Goal: Information Seeking & Learning: Learn about a topic

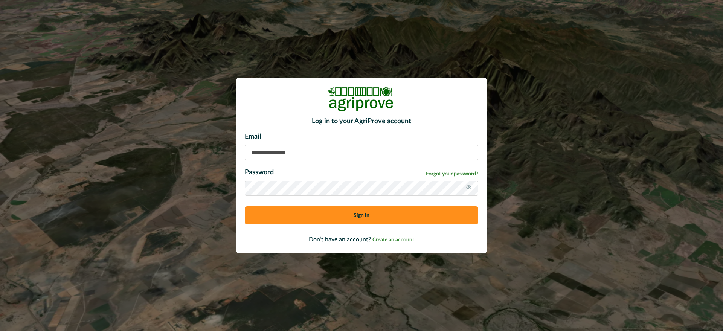
click at [263, 147] on input at bounding box center [362, 152] width 234 height 15
paste input "**********"
type input "**********"
click at [266, 217] on button "Sign in" at bounding box center [362, 215] width 234 height 18
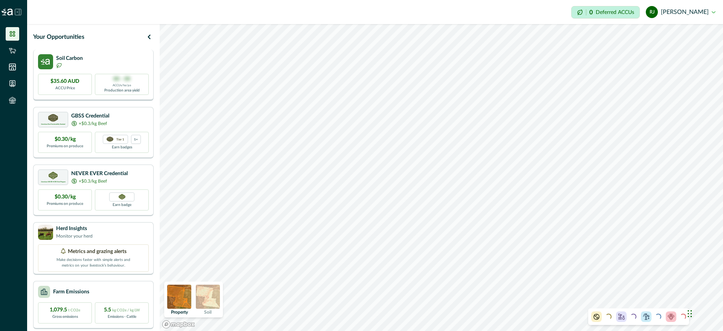
click at [92, 69] on div "Soil Carbon $35.60 AUD ACCU Price 00 - 00 ACCUs/ha/pa Production area yield" at bounding box center [93, 75] width 121 height 51
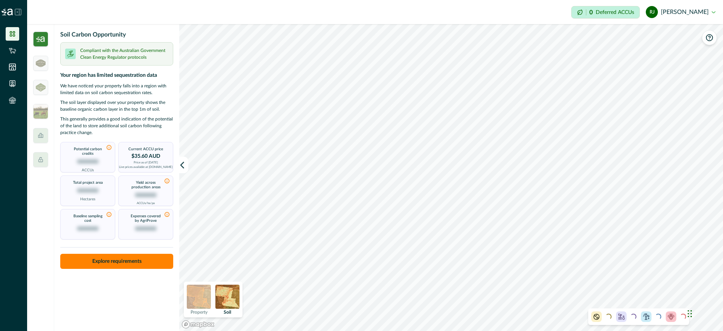
click at [41, 40] on img at bounding box center [40, 39] width 15 height 15
click at [131, 57] on p "Compliant with the Australian Government Clean Energy Regulator protocols" at bounding box center [124, 54] width 88 height 14
click at [183, 168] on button "button" at bounding box center [183, 165] width 9 height 17
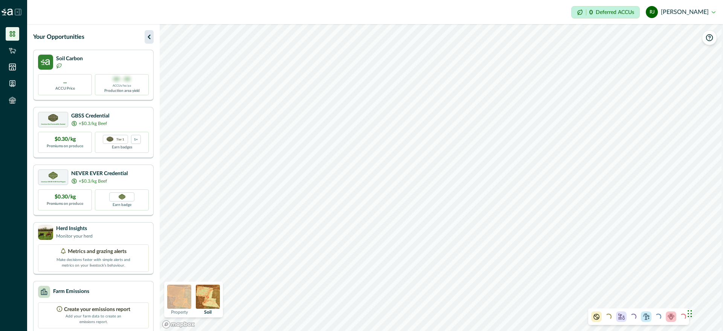
click at [147, 38] on icon "button" at bounding box center [149, 36] width 9 height 9
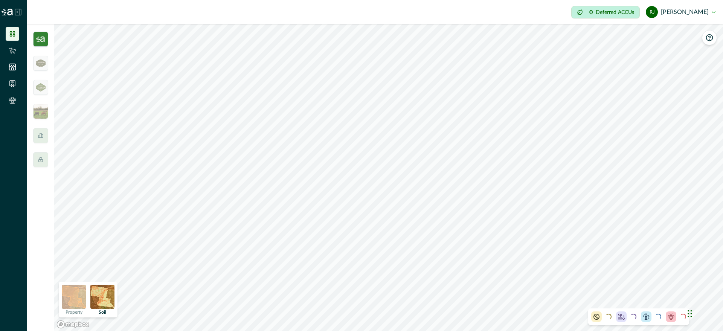
click at [41, 38] on img at bounding box center [40, 39] width 15 height 15
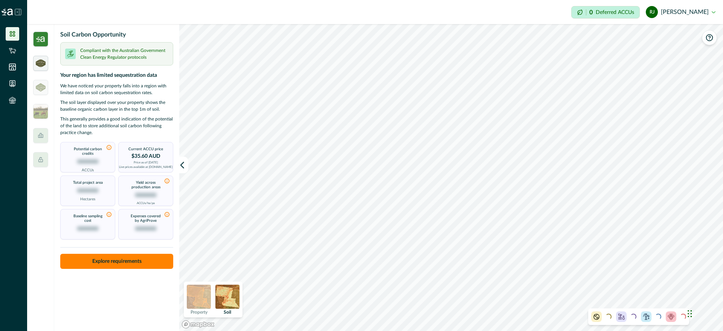
click at [46, 60] on div at bounding box center [40, 63] width 15 height 15
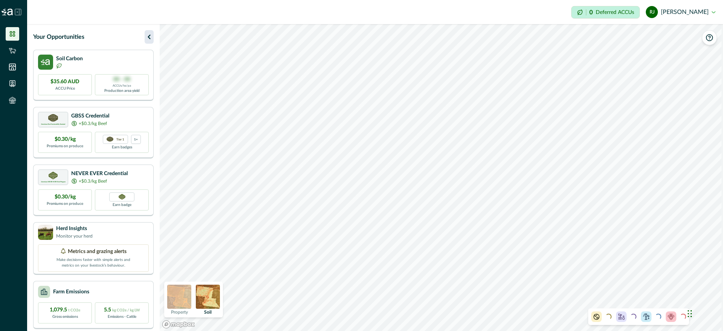
click at [151, 37] on icon "button" at bounding box center [149, 36] width 9 height 9
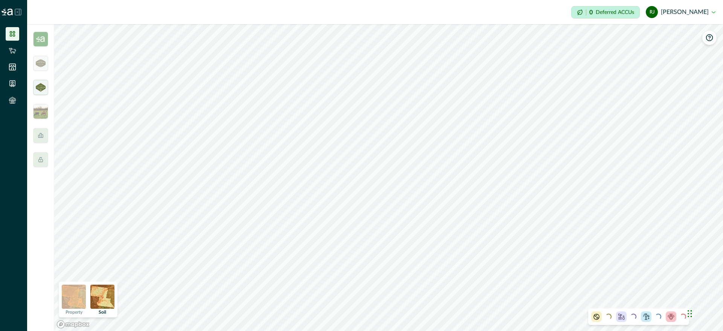
click at [38, 89] on img at bounding box center [41, 87] width 10 height 8
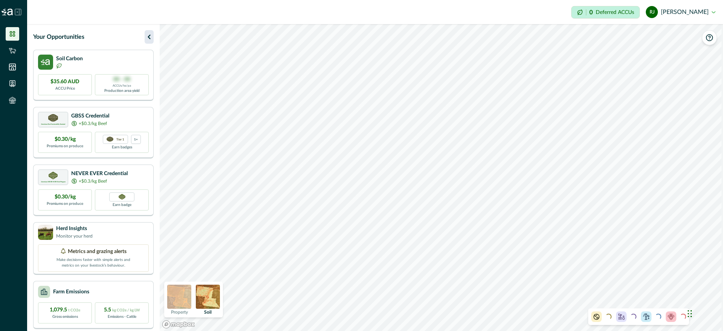
click at [151, 39] on icon "button" at bounding box center [149, 36] width 9 height 9
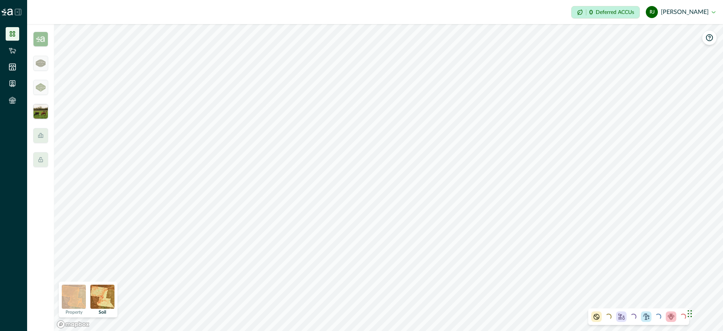
click at [41, 114] on img at bounding box center [40, 111] width 15 height 15
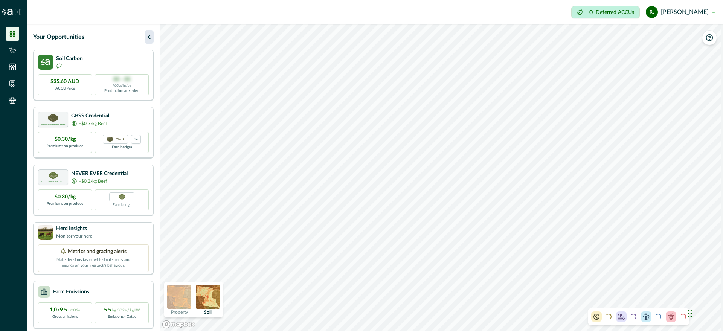
click at [147, 33] on icon "button" at bounding box center [149, 36] width 9 height 9
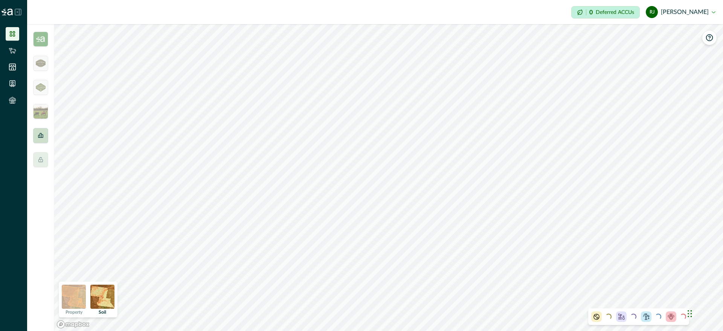
click at [38, 137] on icon at bounding box center [40, 135] width 5 height 5
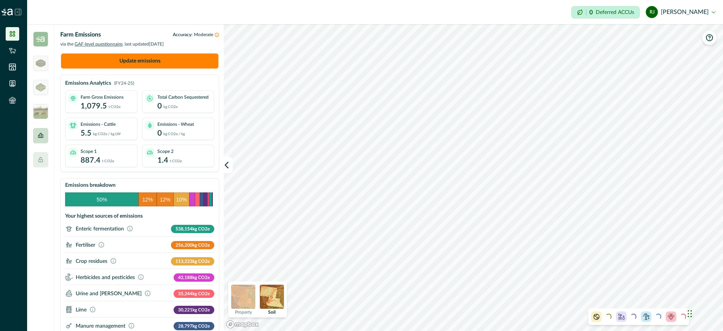
click at [40, 138] on icon at bounding box center [40, 135] width 5 height 5
click at [42, 130] on div at bounding box center [40, 135] width 15 height 15
click at [38, 161] on icon at bounding box center [41, 160] width 6 height 6
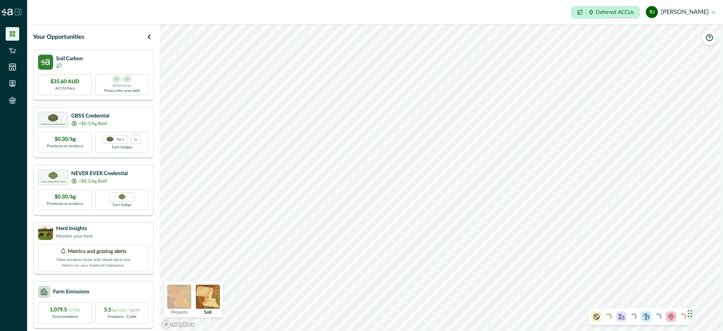
click at [14, 36] on icon at bounding box center [12, 33] width 5 height 5
click at [54, 37] on p "Your Opportunities" at bounding box center [58, 36] width 51 height 9
click at [149, 40] on icon "button" at bounding box center [149, 36] width 9 height 9
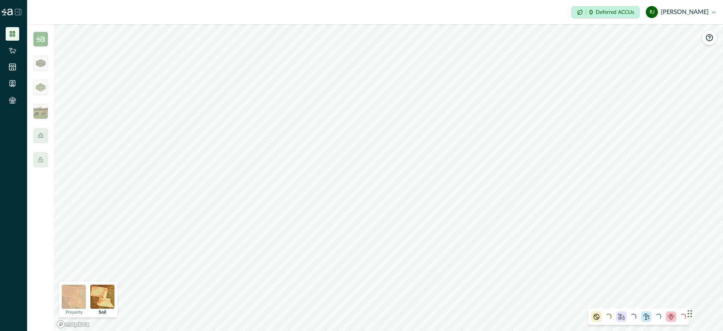
click at [42, 49] on div at bounding box center [40, 177] width 27 height 307
click at [42, 46] on div at bounding box center [40, 177] width 27 height 307
click at [40, 67] on img at bounding box center [41, 64] width 10 height 8
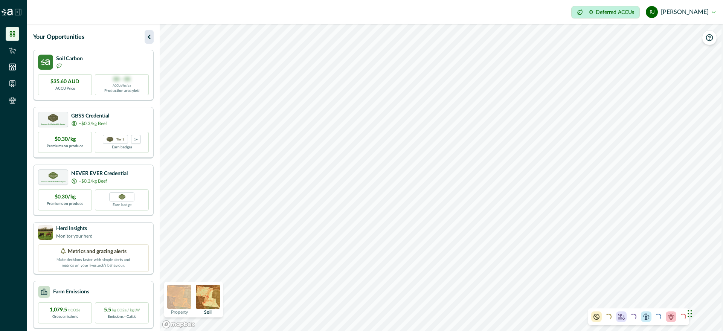
click at [147, 38] on icon "button" at bounding box center [149, 36] width 9 height 9
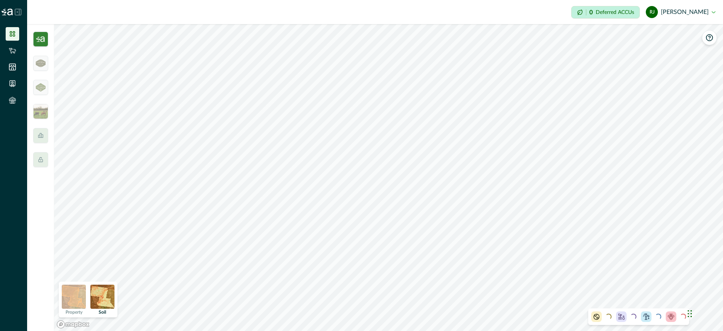
click at [40, 46] on img at bounding box center [40, 39] width 15 height 15
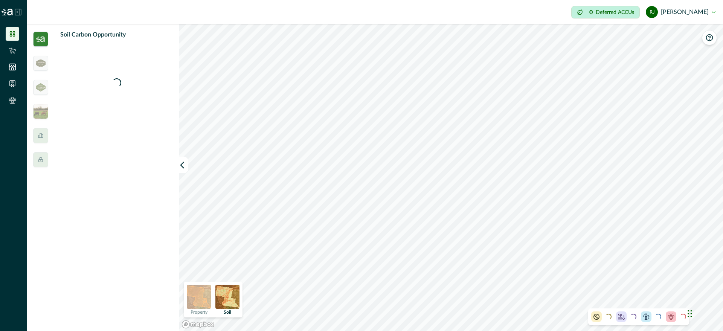
click at [40, 46] on img at bounding box center [40, 39] width 15 height 15
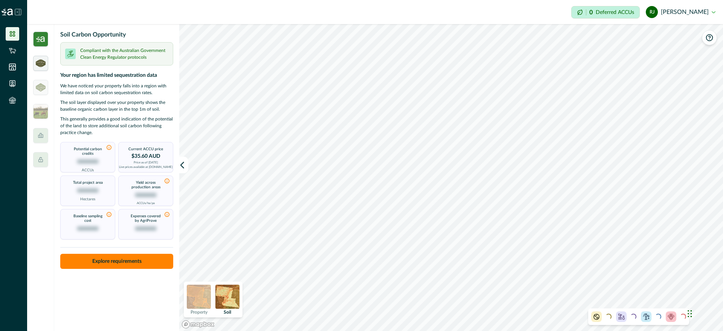
click at [39, 62] on img at bounding box center [41, 64] width 10 height 8
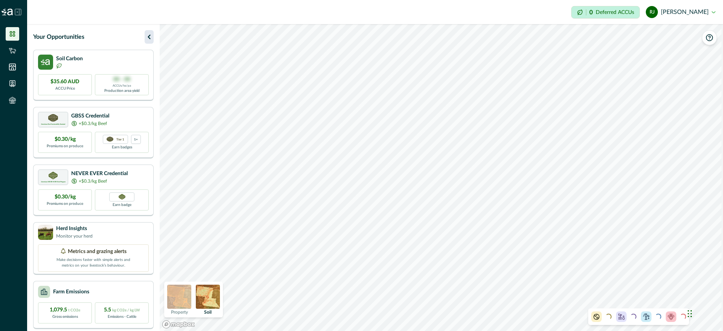
click at [150, 35] on icon "button" at bounding box center [149, 37] width 3 height 5
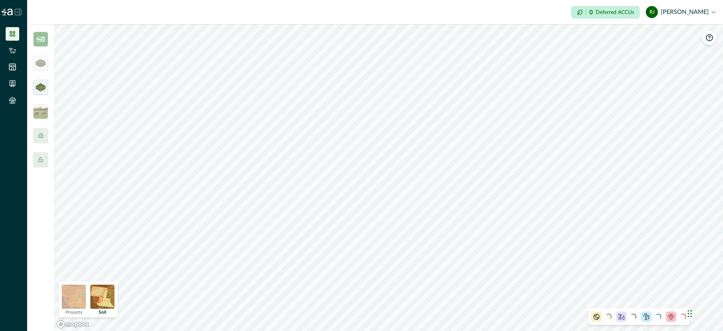
click at [44, 89] on img at bounding box center [41, 87] width 10 height 8
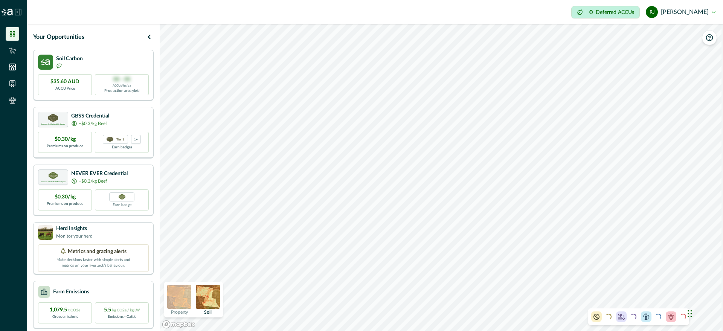
click at [156, 38] on div "Your Opportunities Soil Carbon $35.60 AUD ACCU Price 00 - 00 ACCUs/ha/pa Produc…" at bounding box center [92, 177] width 131 height 307
click at [150, 38] on icon "button" at bounding box center [149, 36] width 9 height 9
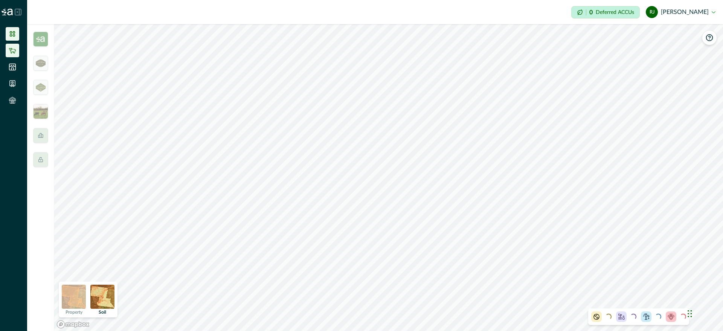
click at [9, 48] on icon at bounding box center [13, 51] width 8 height 8
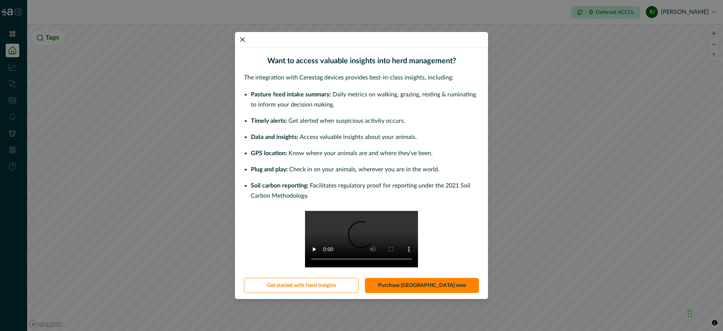
click at [203, 71] on div "Want to access valuable insights into herd management? The integration with Cer…" at bounding box center [361, 165] width 723 height 331
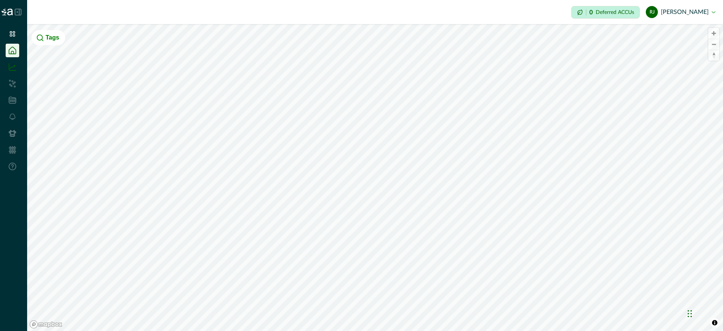
click at [9, 68] on icon at bounding box center [13, 67] width 8 height 8
click at [12, 80] on icon at bounding box center [13, 84] width 8 height 8
click at [23, 49] on ul at bounding box center [13, 101] width 27 height 149
click at [41, 43] on button "Tags" at bounding box center [49, 37] width 34 height 15
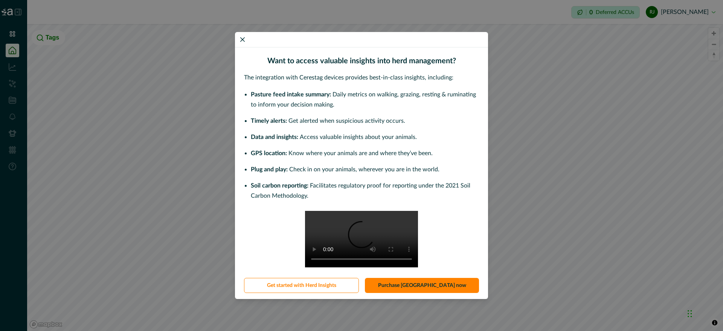
click at [157, 54] on div "Want to access valuable insights into herd management? The integration with Cer…" at bounding box center [361, 165] width 723 height 331
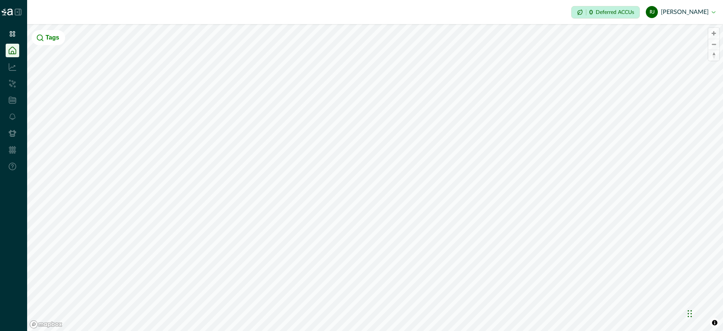
click at [10, 154] on li at bounding box center [13, 150] width 14 height 14
click at [13, 44] on li at bounding box center [13, 51] width 14 height 14
click at [9, 26] on div at bounding box center [13, 89] width 27 height 179
click at [11, 33] on icon at bounding box center [12, 33] width 5 height 5
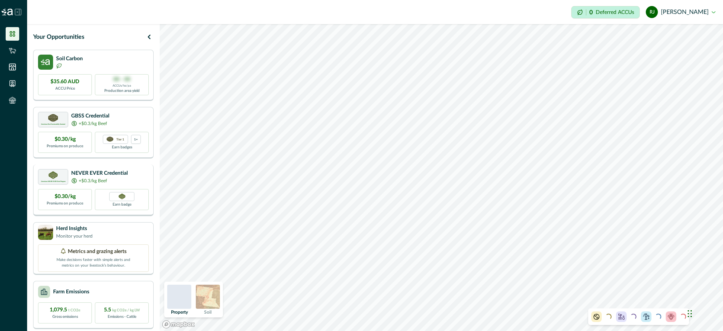
click at [86, 205] on div "$0.30/kg Premiums on produce" at bounding box center [65, 199] width 54 height 21
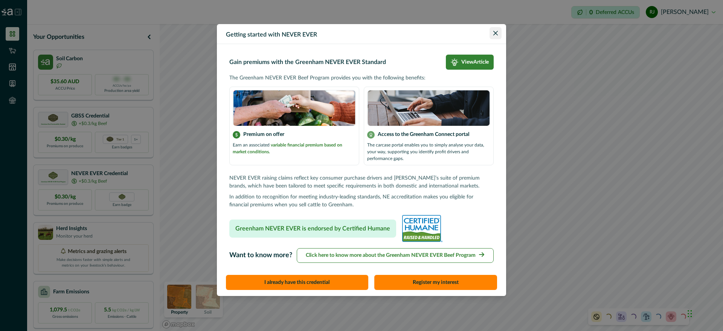
click at [500, 35] on button "Close" at bounding box center [496, 33] width 12 height 12
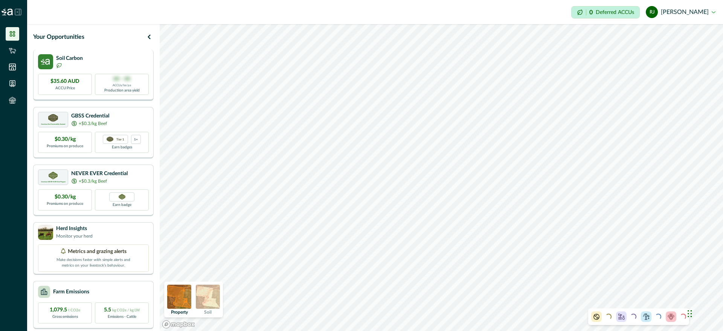
click at [118, 82] on p "00 - 00" at bounding box center [121, 79] width 17 height 8
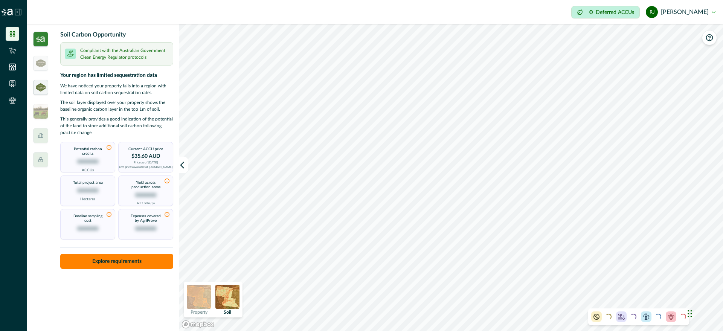
click at [43, 90] on img at bounding box center [41, 87] width 10 height 8
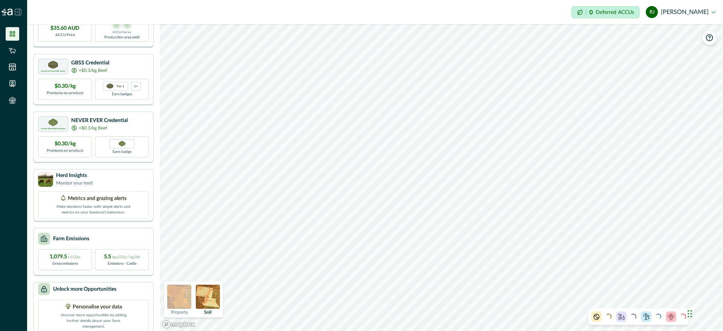
scroll to position [63, 0]
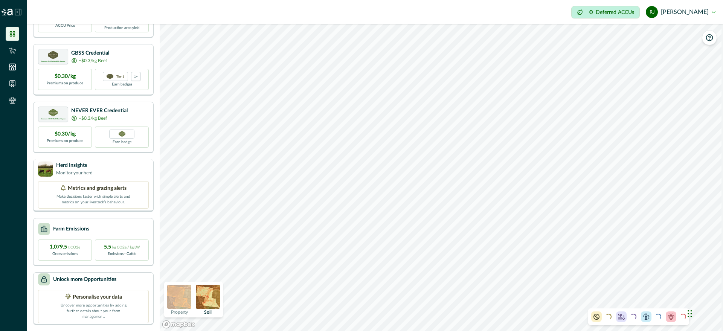
click at [113, 196] on p "Make decisions faster with simple alerts and metrics on your livestock’s behavi…" at bounding box center [93, 199] width 75 height 13
